Goal: Information Seeking & Learning: Learn about a topic

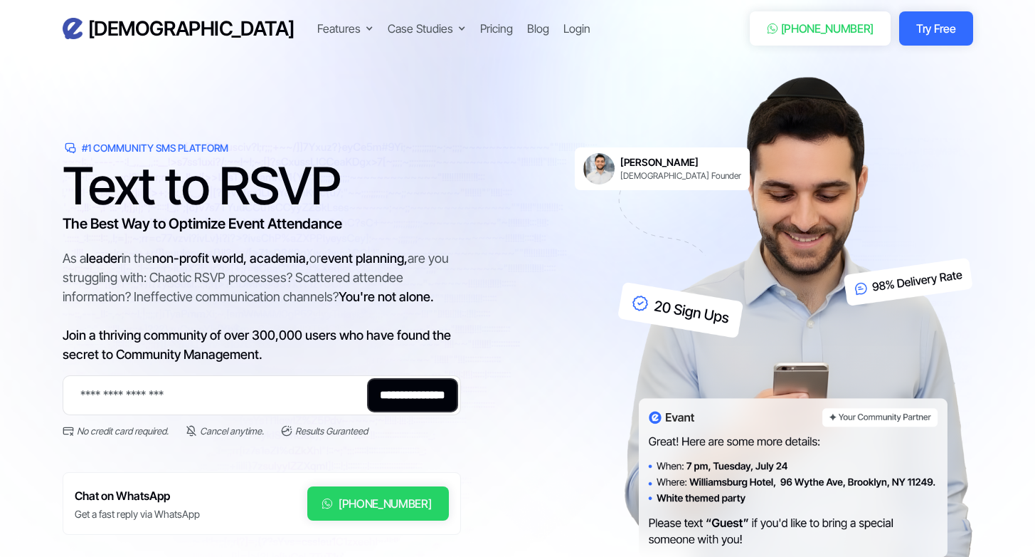
scroll to position [12, 0]
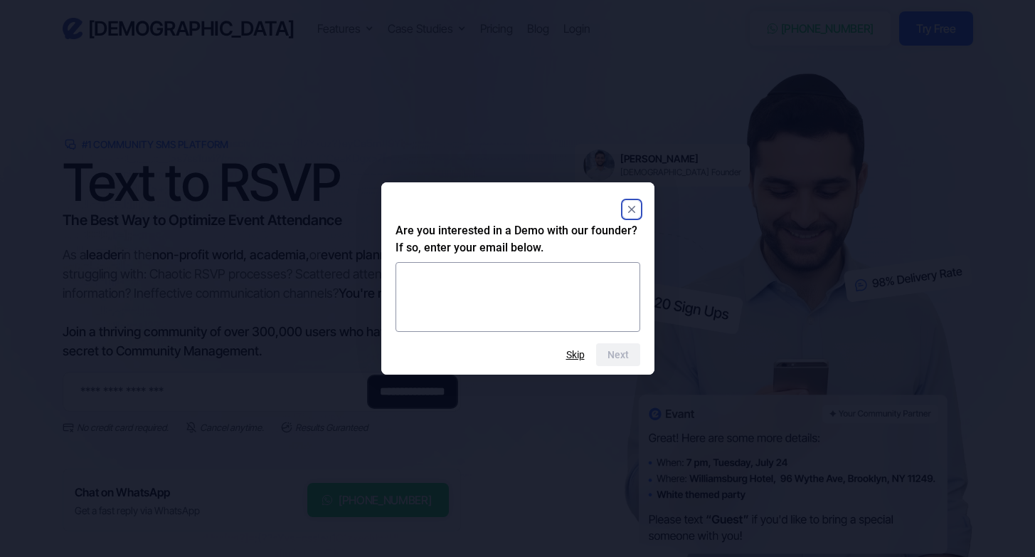
click at [631, 194] on div "Are you interested in a Demo with our founder? If so, enter your email below. N…" at bounding box center [517, 278] width 273 height 192
click at [632, 207] on rect "Close" at bounding box center [631, 209] width 17 height 17
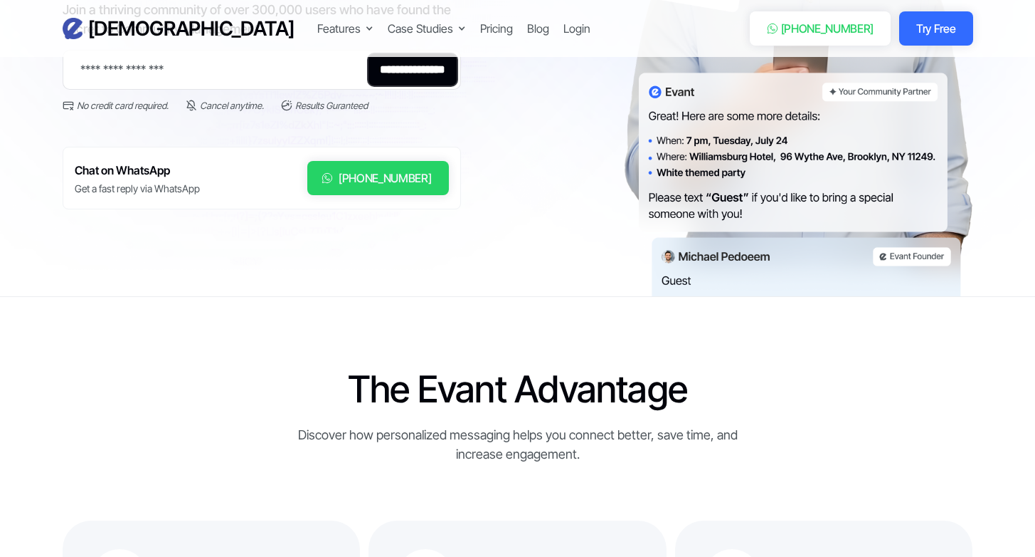
scroll to position [0, 0]
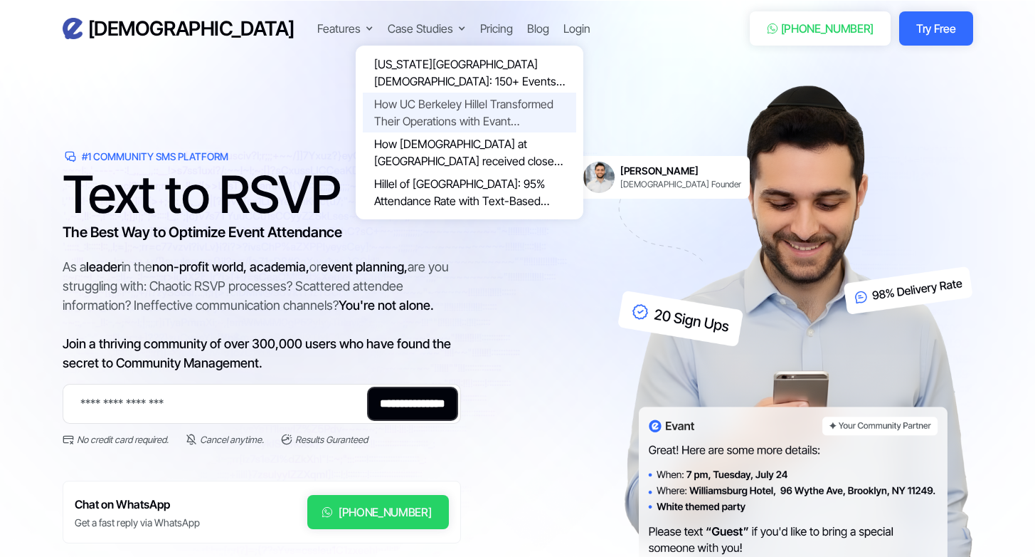
click at [363, 105] on link "How UC Berkeley Hillel Transformed Their Operations with Evant Transformative R…" at bounding box center [469, 113] width 213 height 40
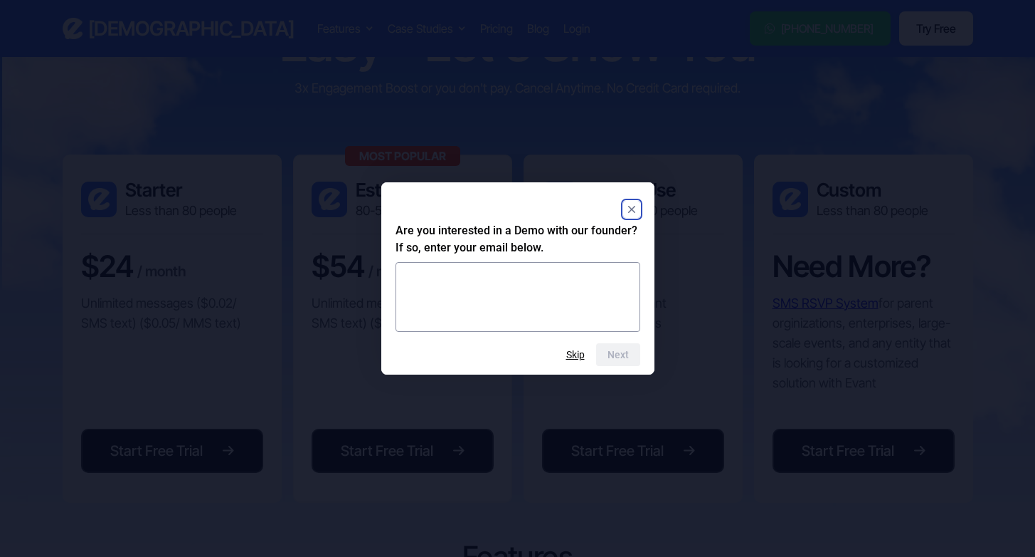
scroll to position [144, 0]
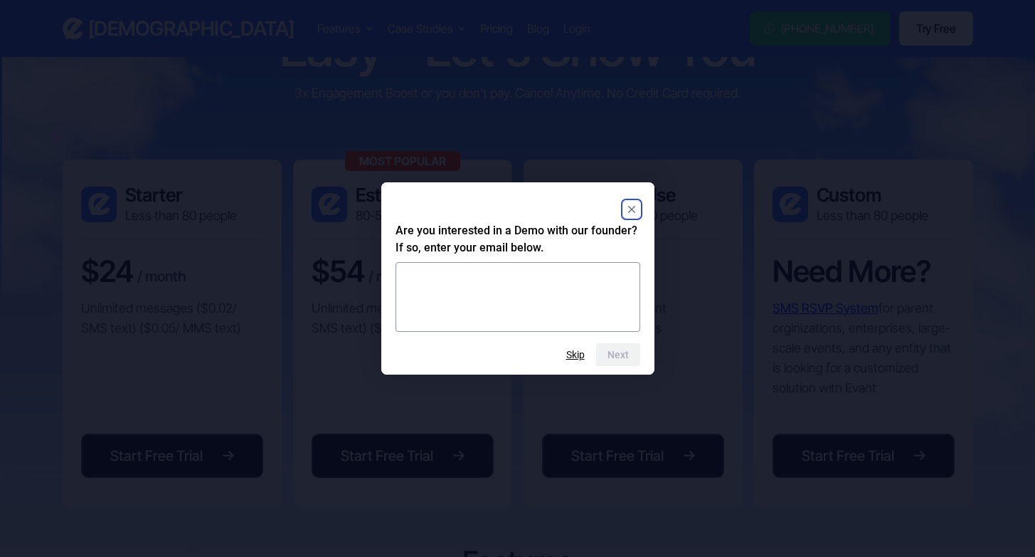
click at [631, 205] on rect "Close" at bounding box center [631, 209] width 17 height 17
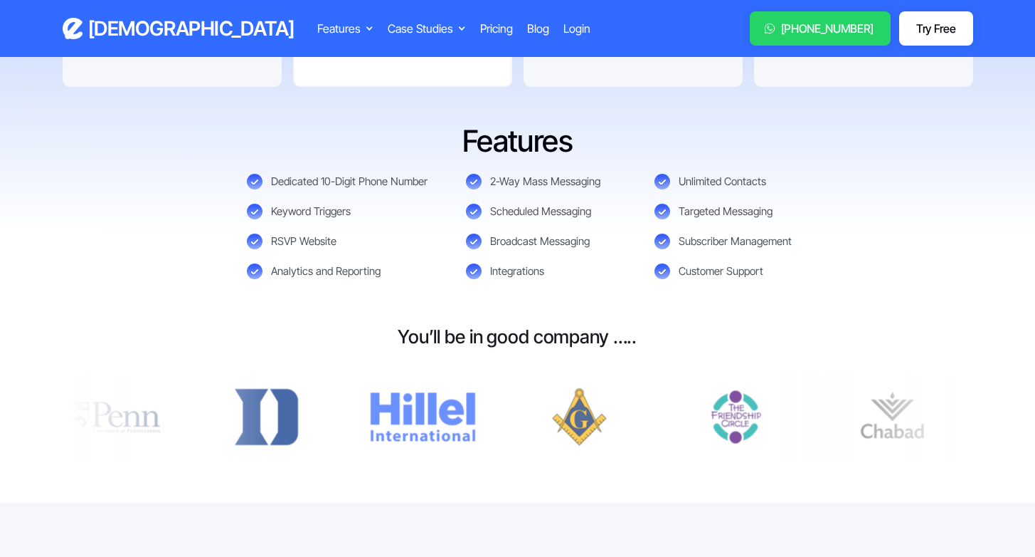
scroll to position [561, 0]
